Goal: Task Accomplishment & Management: Manage account settings

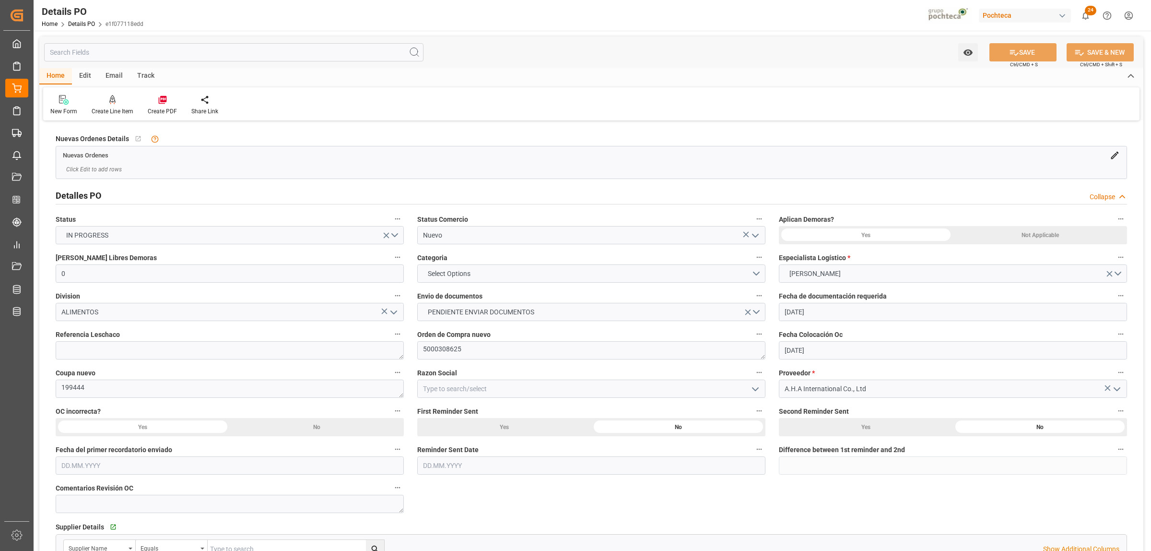
scroll to position [652, 0]
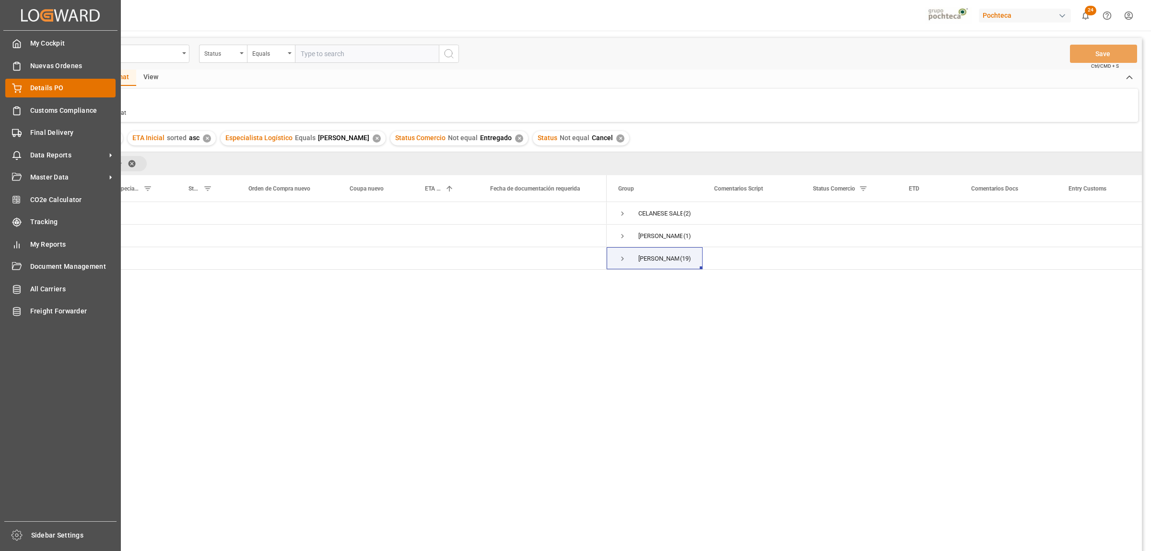
click at [26, 92] on div "Details PO Details PO" at bounding box center [60, 88] width 110 height 19
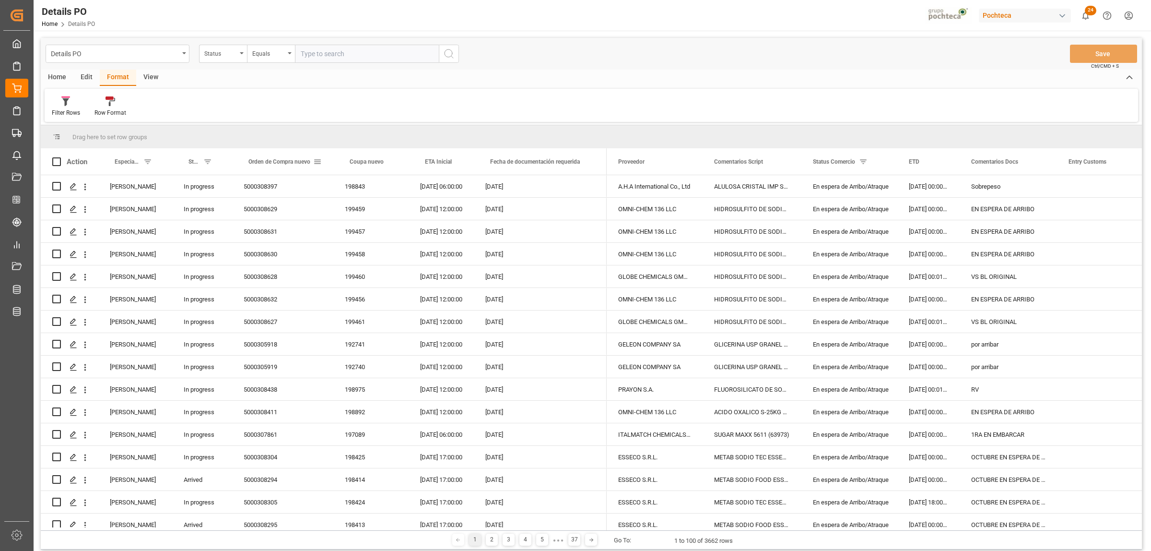
click at [318, 161] on span at bounding box center [317, 161] width 9 height 9
type input "5000305371"
click at [376, 238] on button "Apply" at bounding box center [374, 243] width 18 height 10
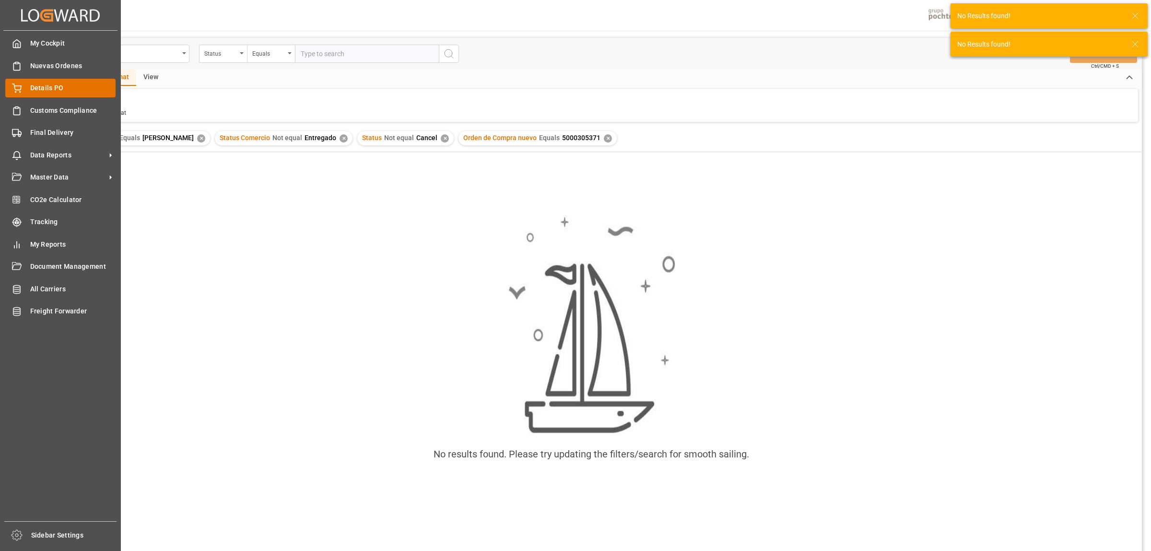
click at [29, 84] on div "Details PO Details PO" at bounding box center [60, 88] width 110 height 19
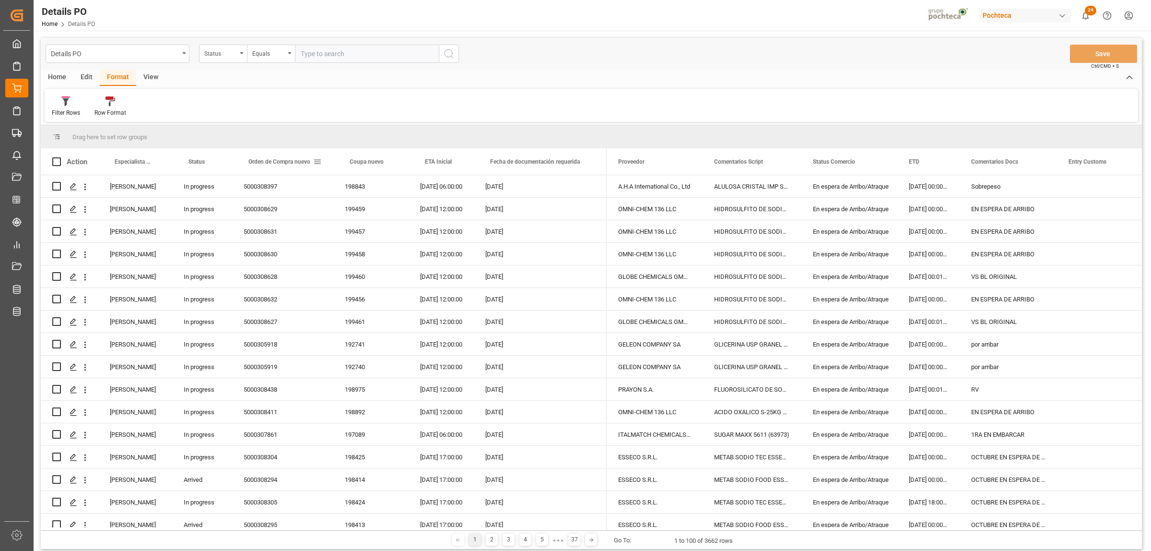
click at [315, 162] on span at bounding box center [317, 161] width 9 height 9
type input "5000305371"
click at [365, 240] on button "Apply" at bounding box center [374, 243] width 18 height 10
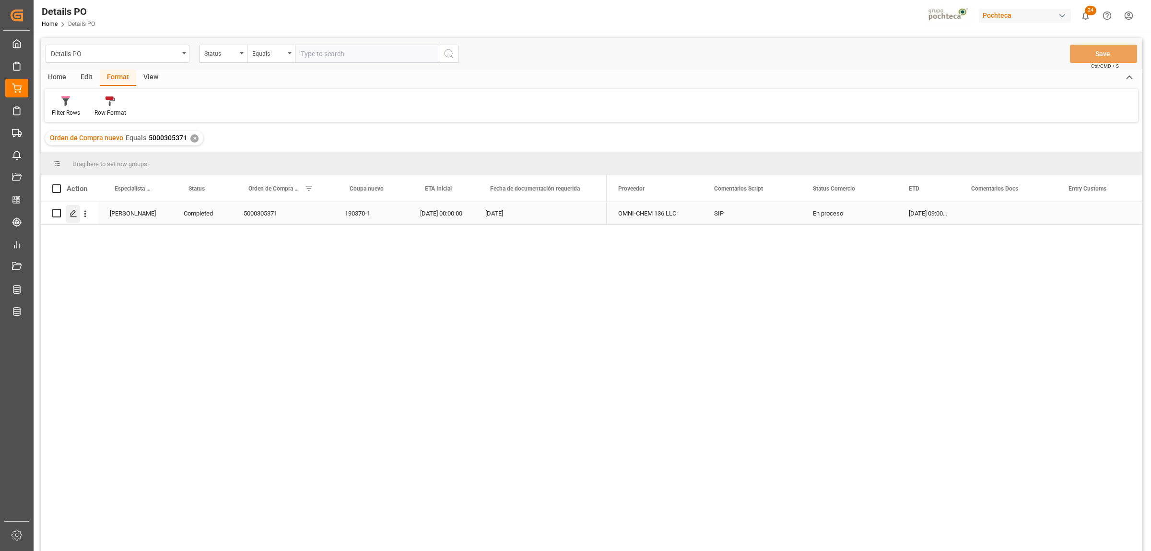
click at [66, 210] on div "Press SPACE to select this row." at bounding box center [73, 214] width 14 height 18
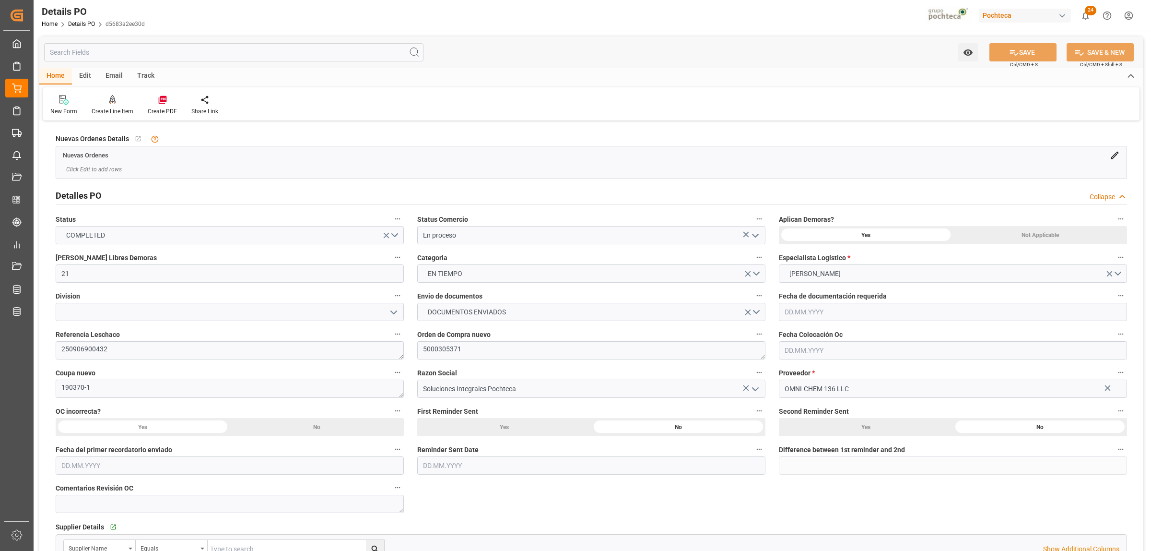
type input "21"
type input "26.08.2025"
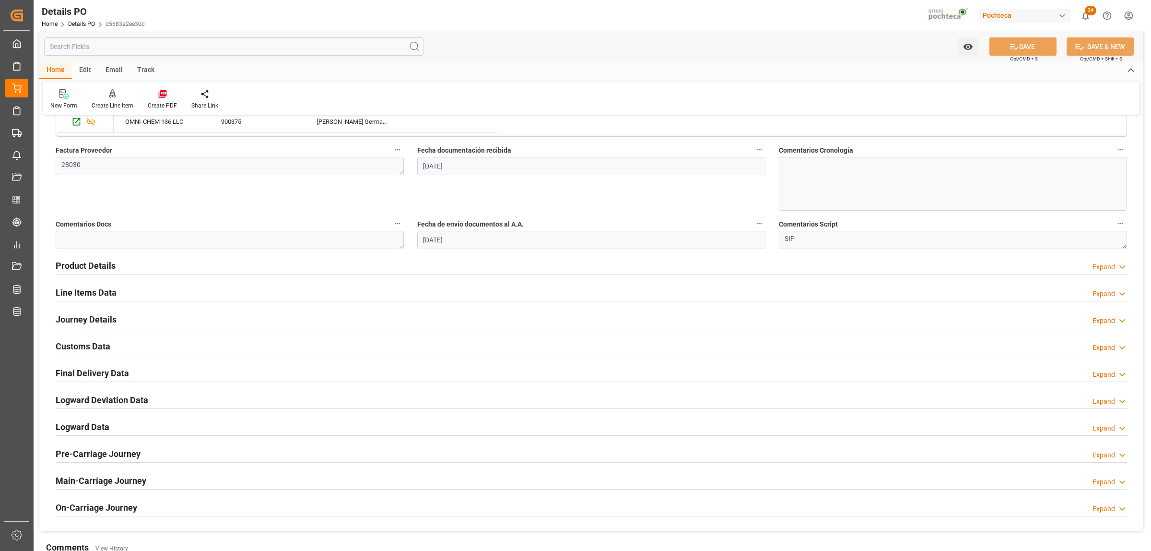
scroll to position [540, 0]
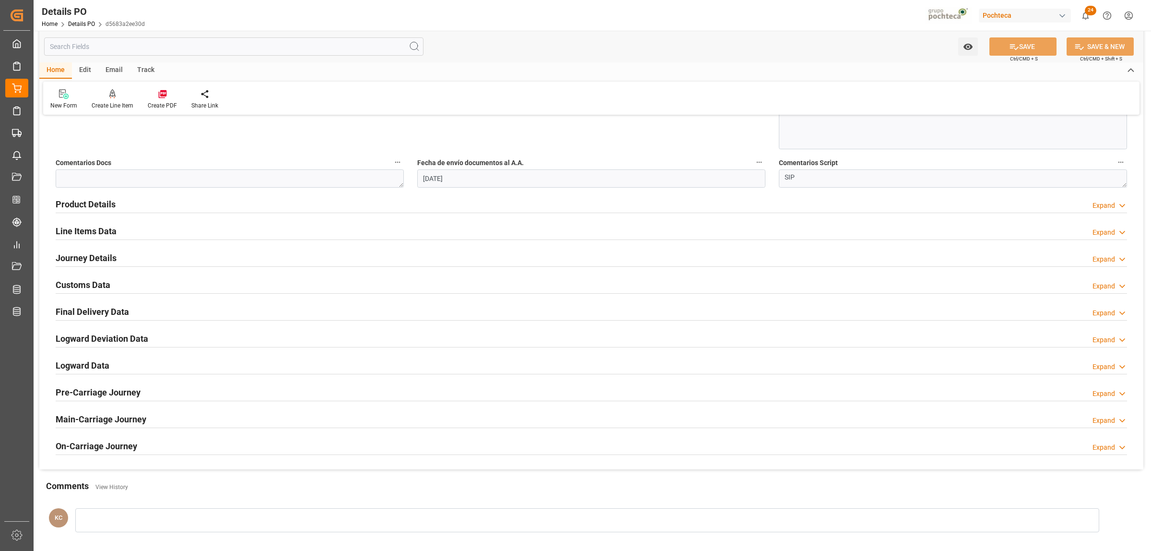
click at [91, 284] on h2 "Customs Data" at bounding box center [83, 284] width 55 height 13
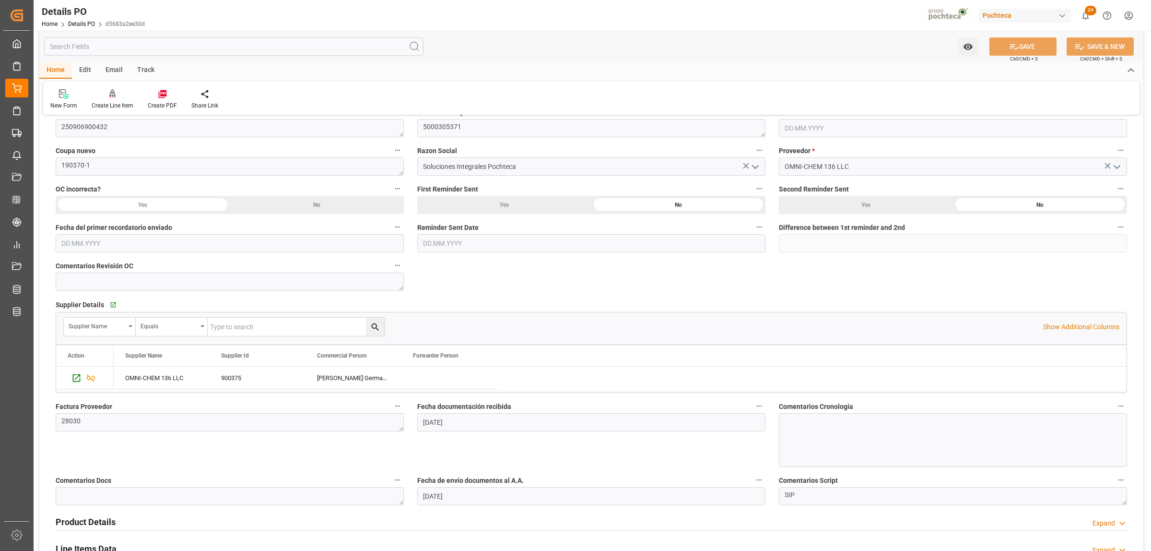
scroll to position [300, 0]
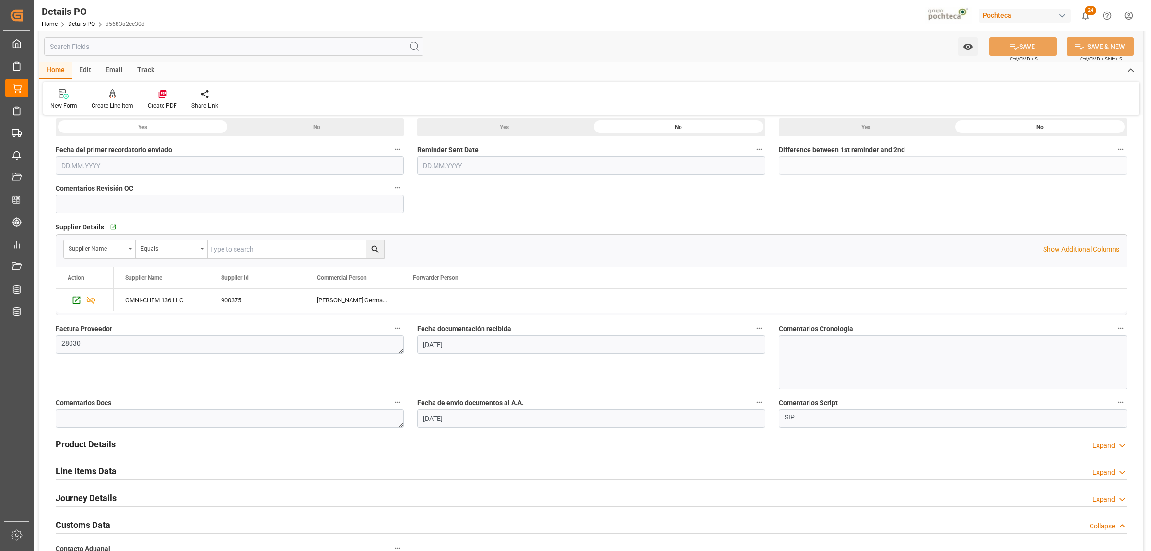
click at [96, 473] on h2 "Line Items Data" at bounding box center [86, 470] width 61 height 13
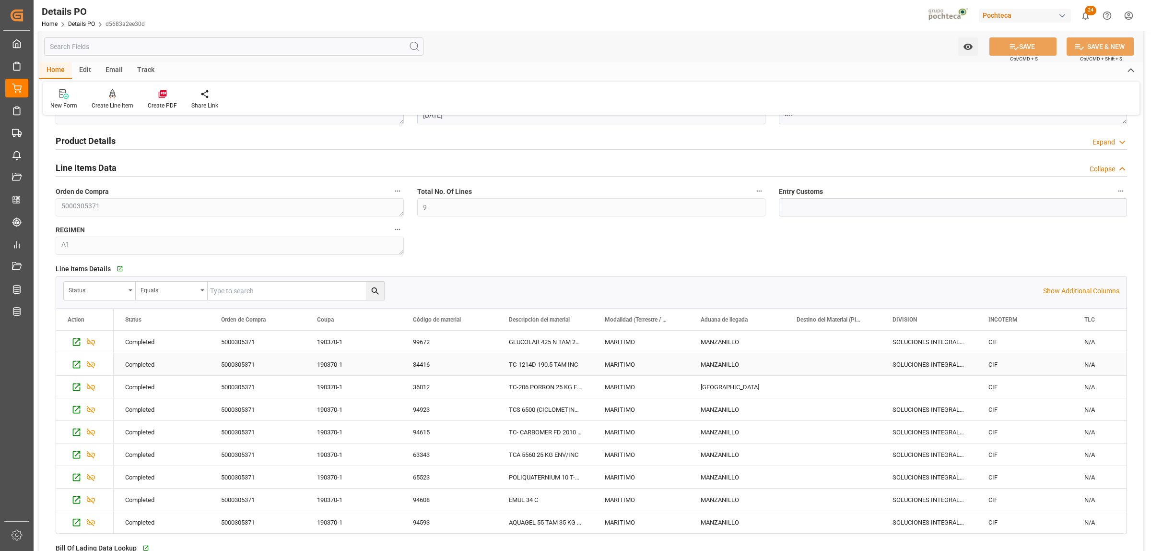
scroll to position [660, 0]
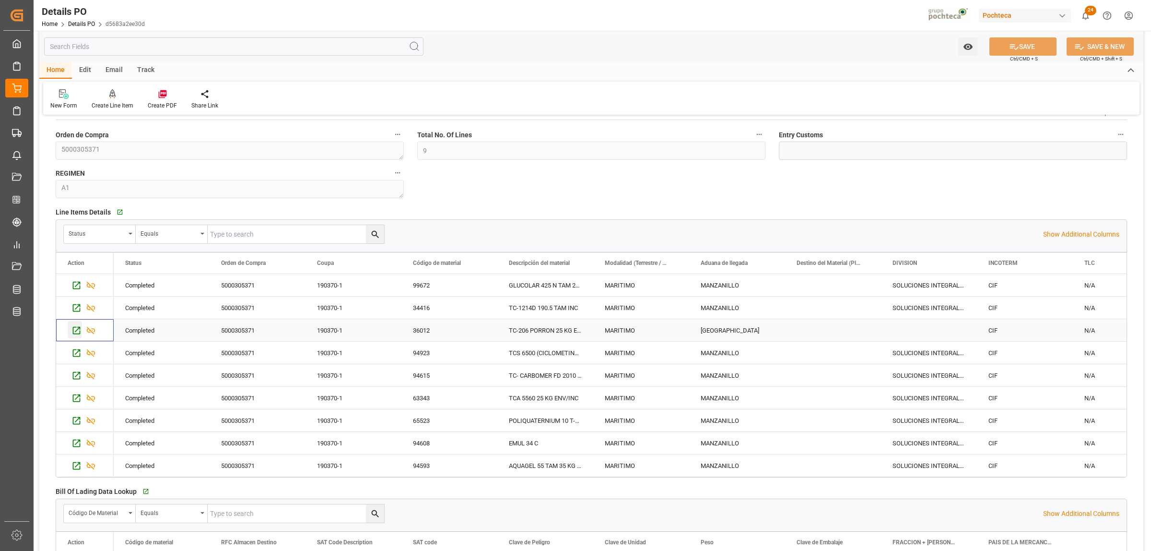
click at [75, 332] on icon "Press SPACE to select this row." at bounding box center [77, 331] width 8 height 8
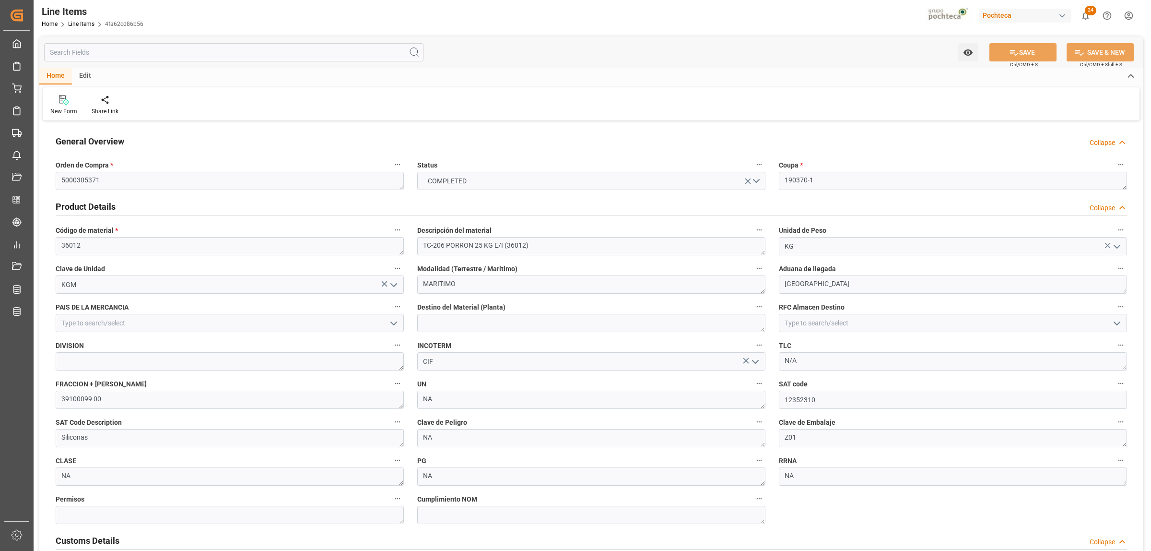
type input "21"
type input "7"
type input "471307"
drag, startPoint x: 444, startPoint y: 245, endPoint x: 417, endPoint y: 245, distance: 26.4
click at [417, 245] on textarea "TC-206 PORRON 25 KG E/I (36012)" at bounding box center [591, 246] width 348 height 18
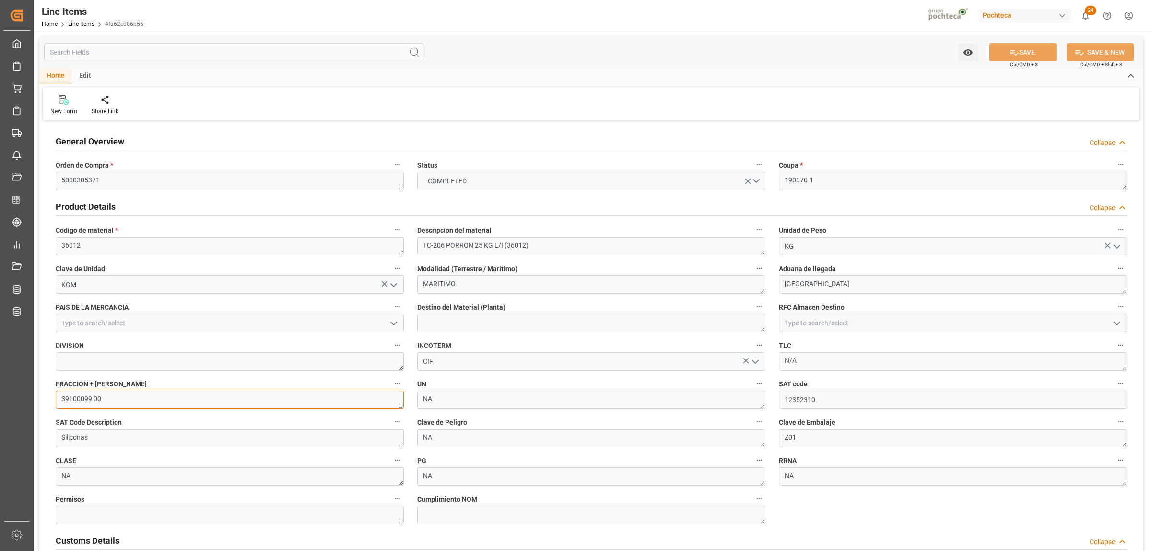
drag, startPoint x: 106, startPoint y: 397, endPoint x: 52, endPoint y: 401, distance: 54.8
click at [52, 400] on div "FRACCION + NICO 39100099 00" at bounding box center [230, 393] width 362 height 38
click at [103, 403] on textarea "39100099 00" at bounding box center [230, 399] width 348 height 18
drag, startPoint x: 84, startPoint y: 401, endPoint x: 51, endPoint y: 401, distance: 33.1
click at [51, 401] on div "FRACCION + NICO 39100099 00" at bounding box center [230, 393] width 362 height 38
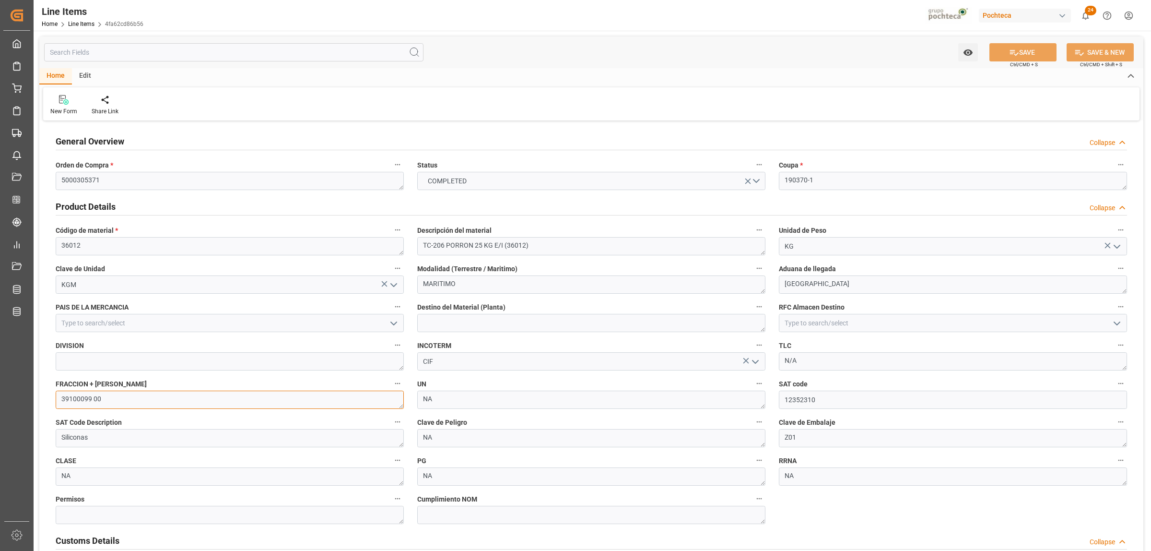
paste textarea "4011999"
click at [127, 399] on textarea "34011999" at bounding box center [230, 399] width 348 height 18
type textarea "34011999 00"
click at [1011, 57] on icon at bounding box center [1014, 52] width 10 height 10
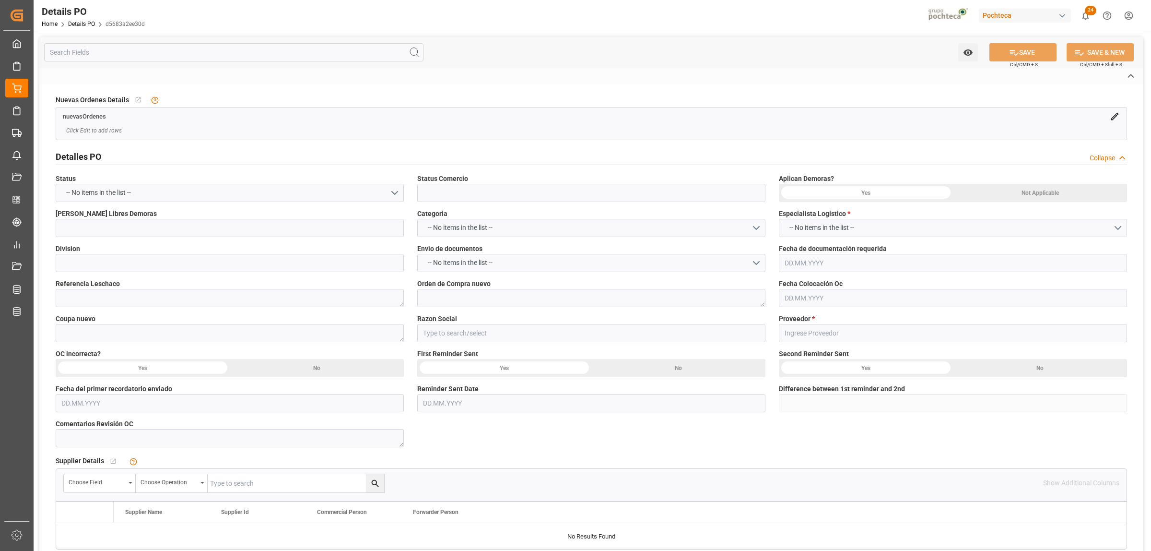
type input "En proceso"
type textarea "250906900432"
type textarea "5000305371"
type textarea "190370-1"
type input "Soluciones Integrales Pochteca"
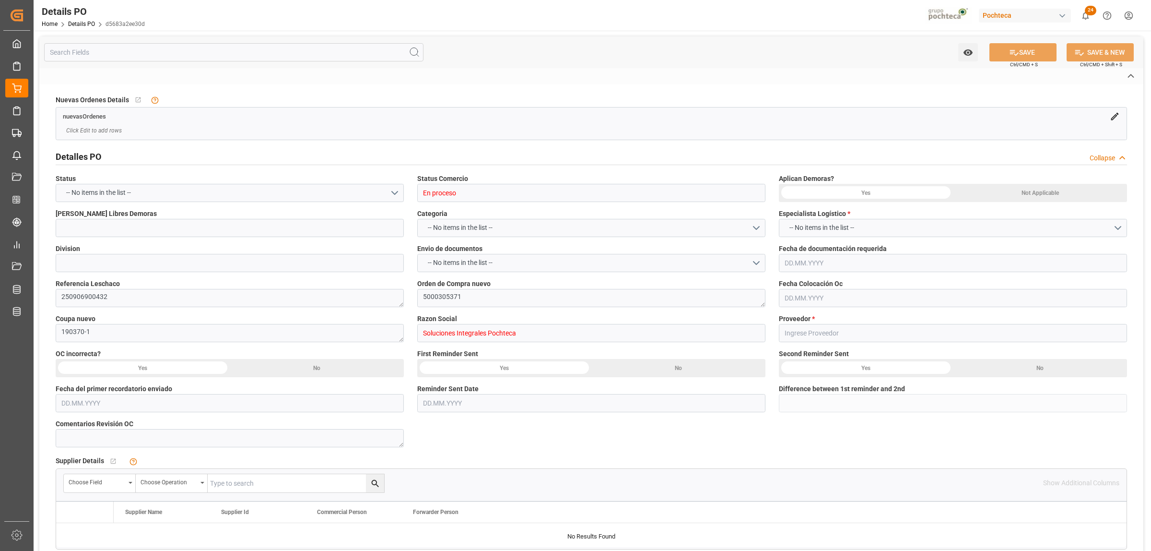
type input "OMNI-CHEM 136 LLC"
type textarea "28030"
type textarea "SIP"
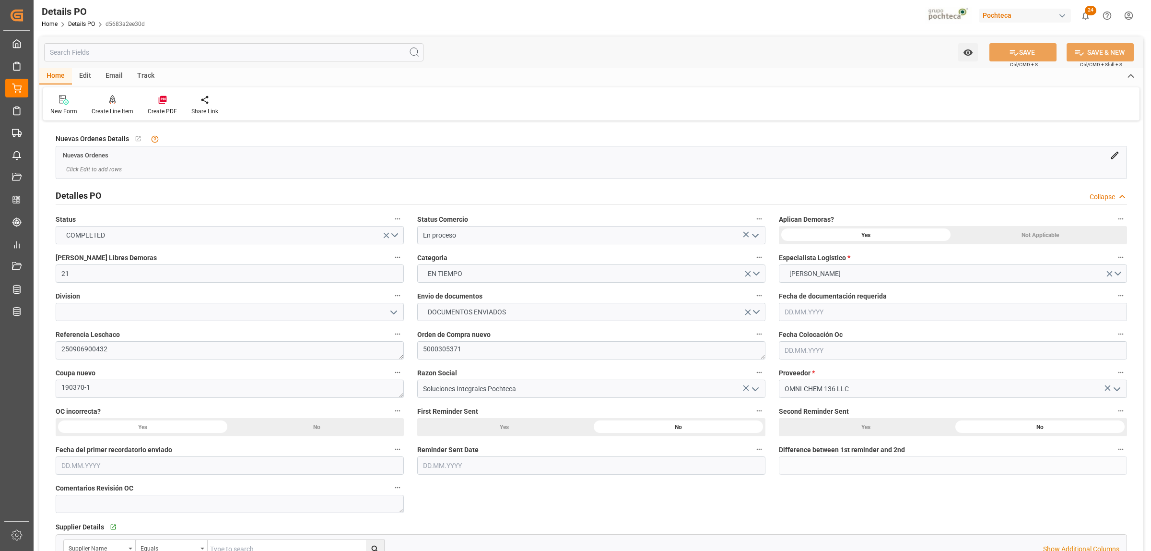
type input "21"
type input "26.08.2025"
click at [164, 100] on icon at bounding box center [163, 100] width 10 height 10
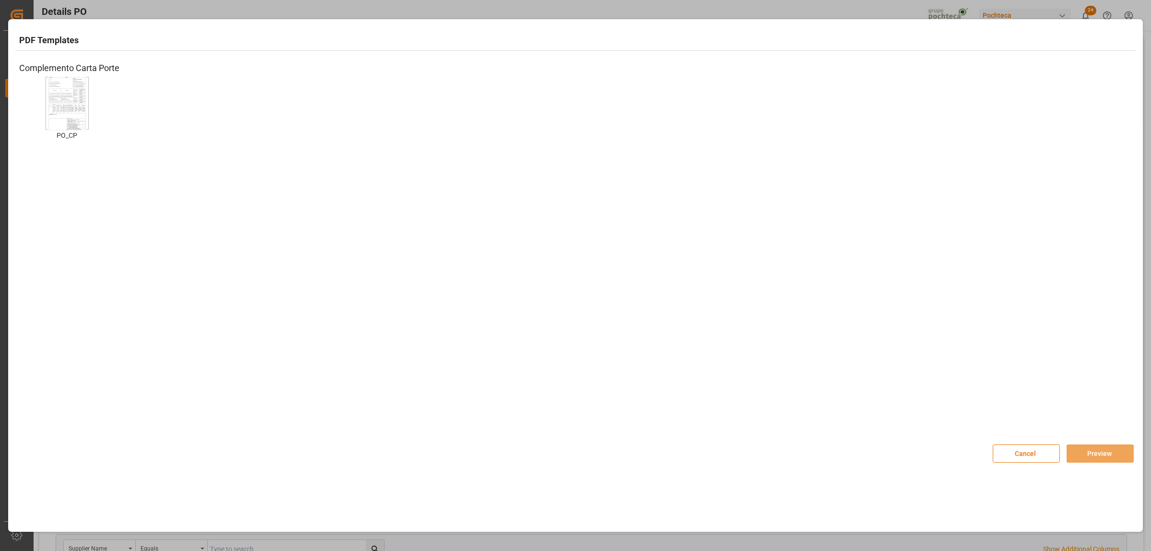
click at [79, 108] on img at bounding box center [67, 103] width 38 height 54
click at [1085, 448] on button "Preview" at bounding box center [1100, 453] width 67 height 18
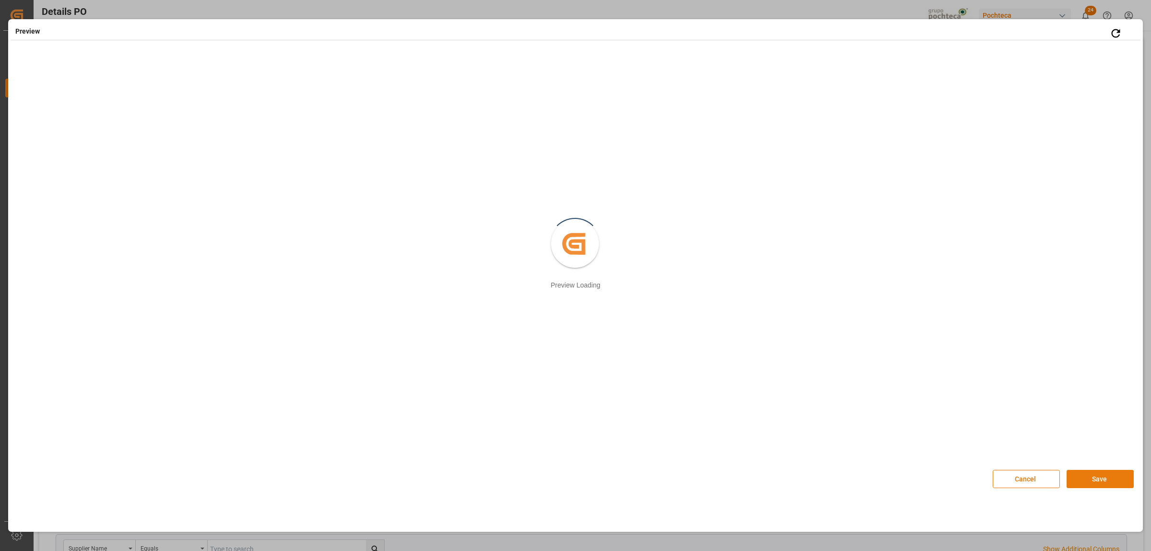
click at [1096, 479] on button "Save" at bounding box center [1100, 479] width 67 height 18
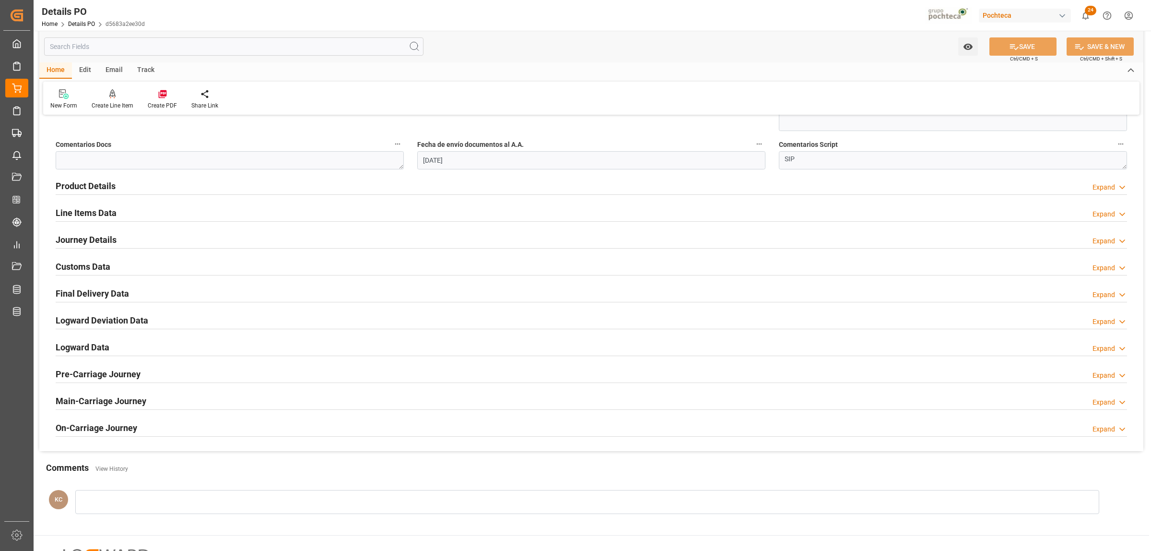
scroll to position [532, 0]
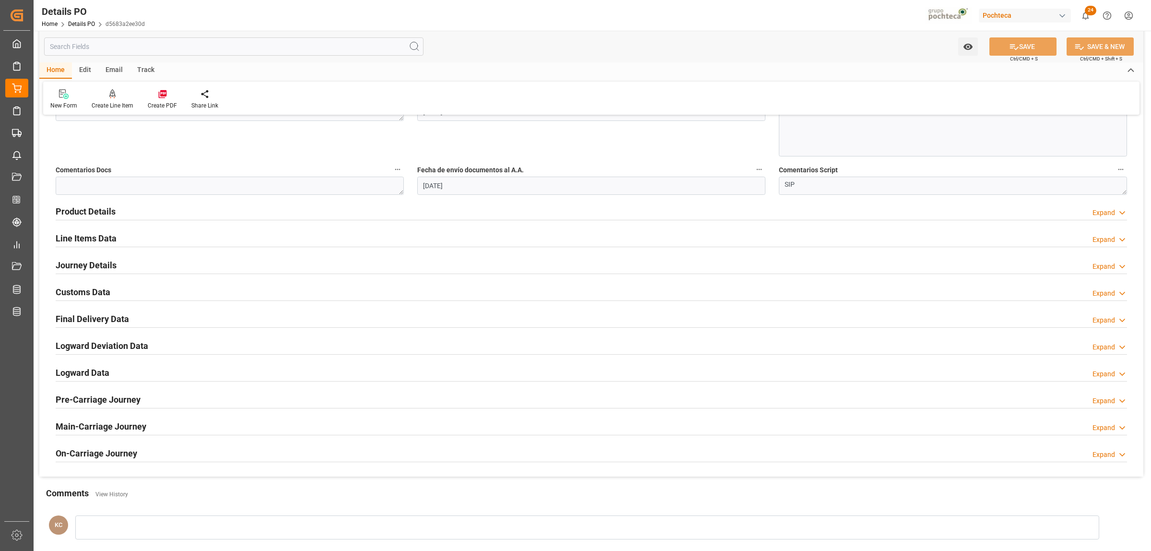
click at [92, 291] on h2 "Customs Data" at bounding box center [83, 291] width 55 height 13
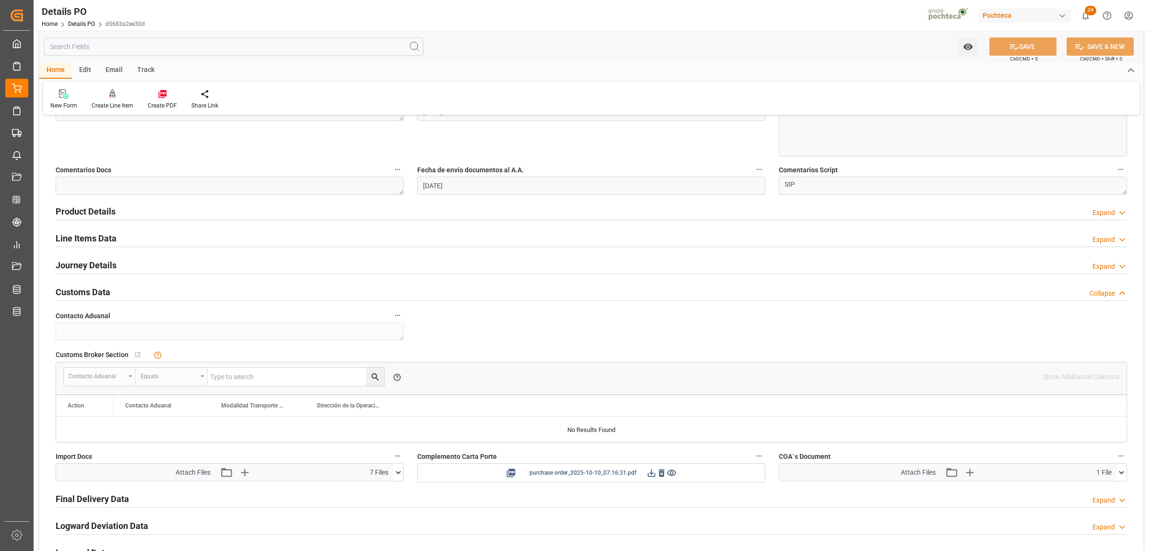
click at [650, 476] on icon at bounding box center [652, 473] width 10 height 10
